Goal: Task Accomplishment & Management: Manage account settings

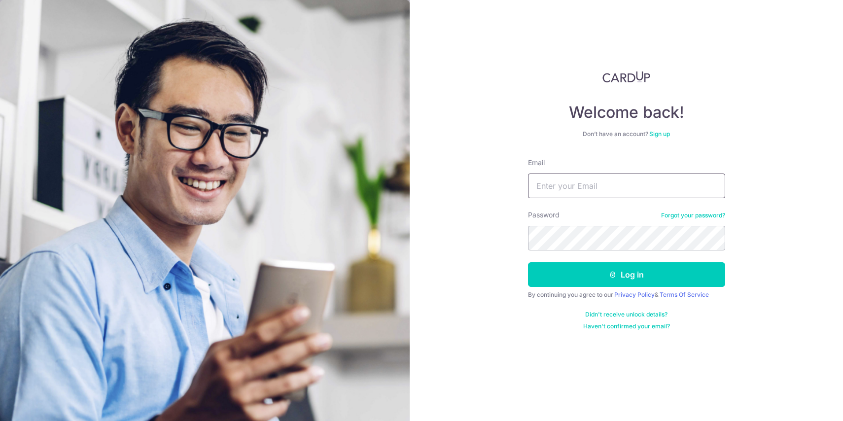
click at [550, 190] on input "Email" at bounding box center [626, 186] width 197 height 25
click at [575, 187] on input "teongsters@gmail.com" at bounding box center [626, 186] width 197 height 25
type input "[EMAIL_ADDRESS][DOMAIN_NAME]"
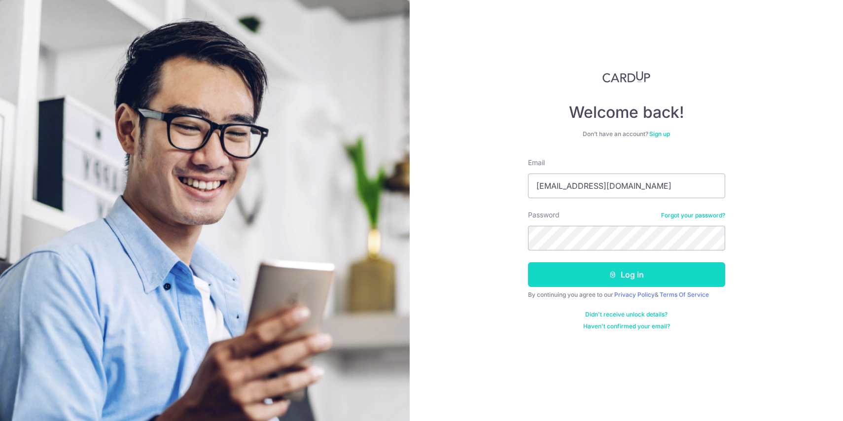
click at [606, 278] on button "Log in" at bounding box center [626, 274] width 197 height 25
